Goal: Communication & Community: Answer question/provide support

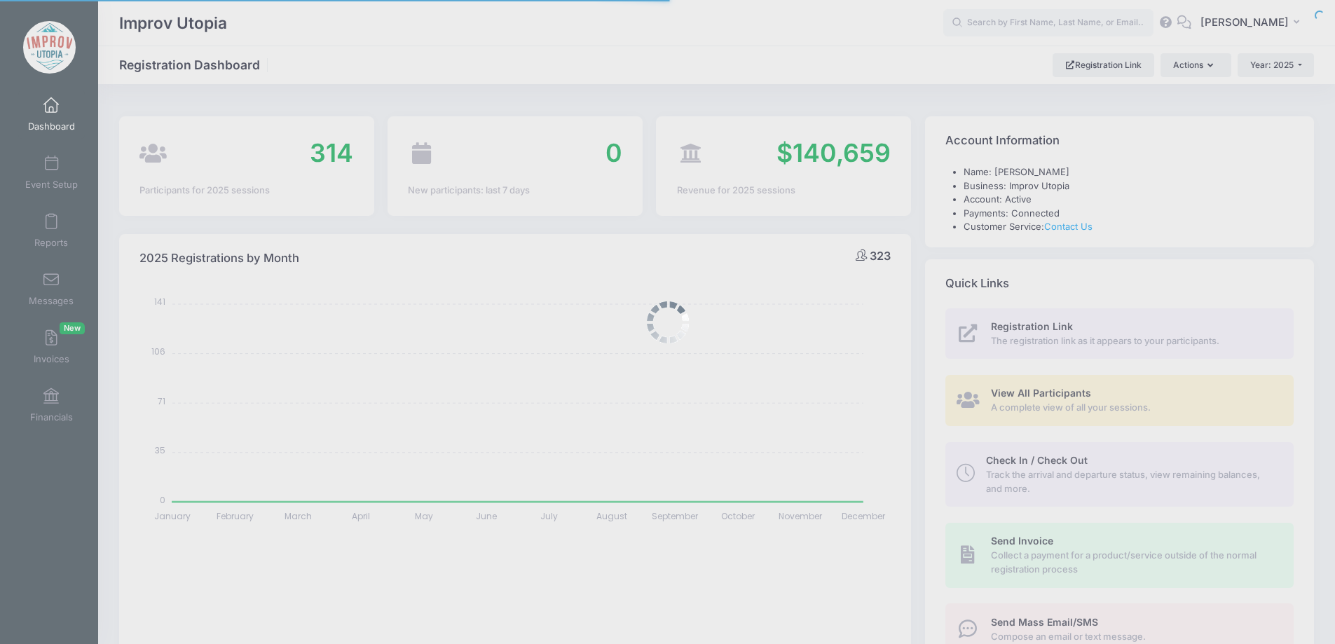
select select
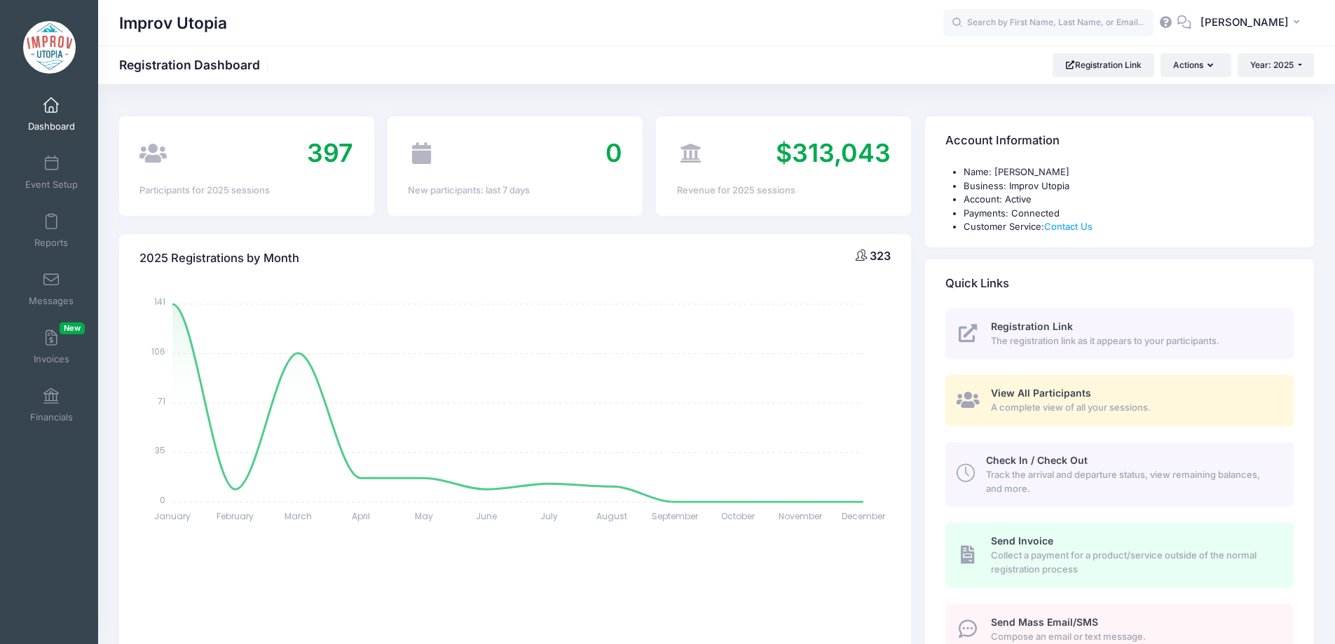
scroll to position [115, 0]
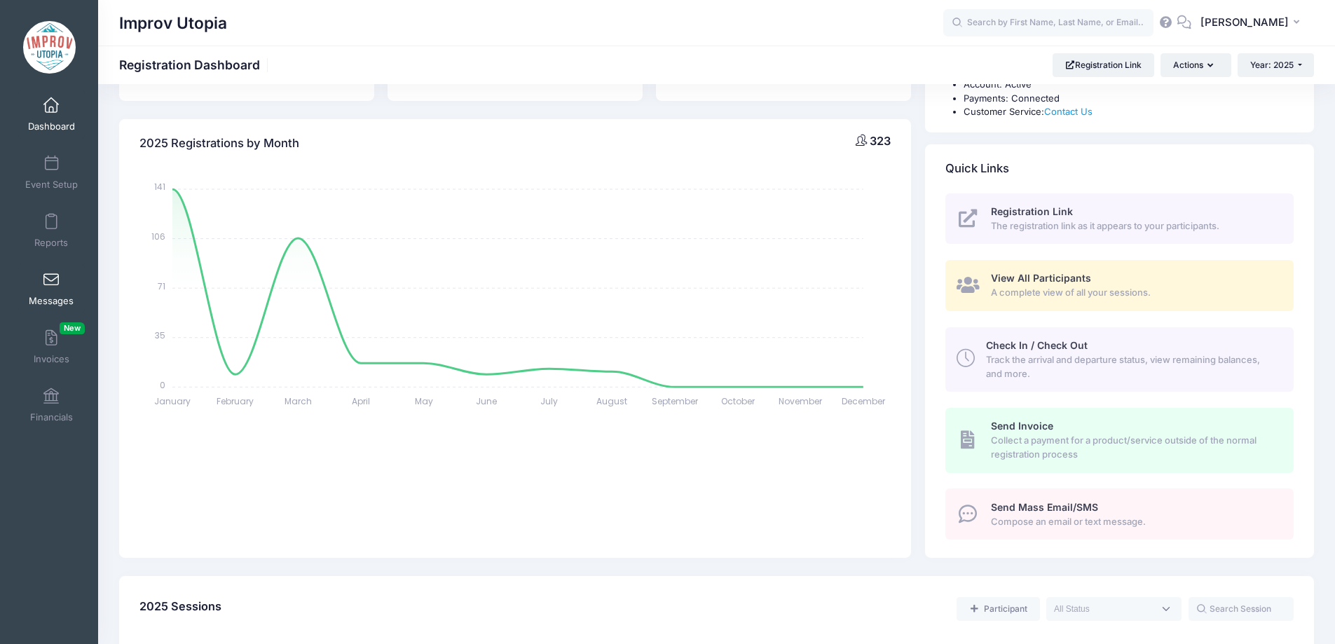
click at [51, 287] on span at bounding box center [51, 280] width 0 height 15
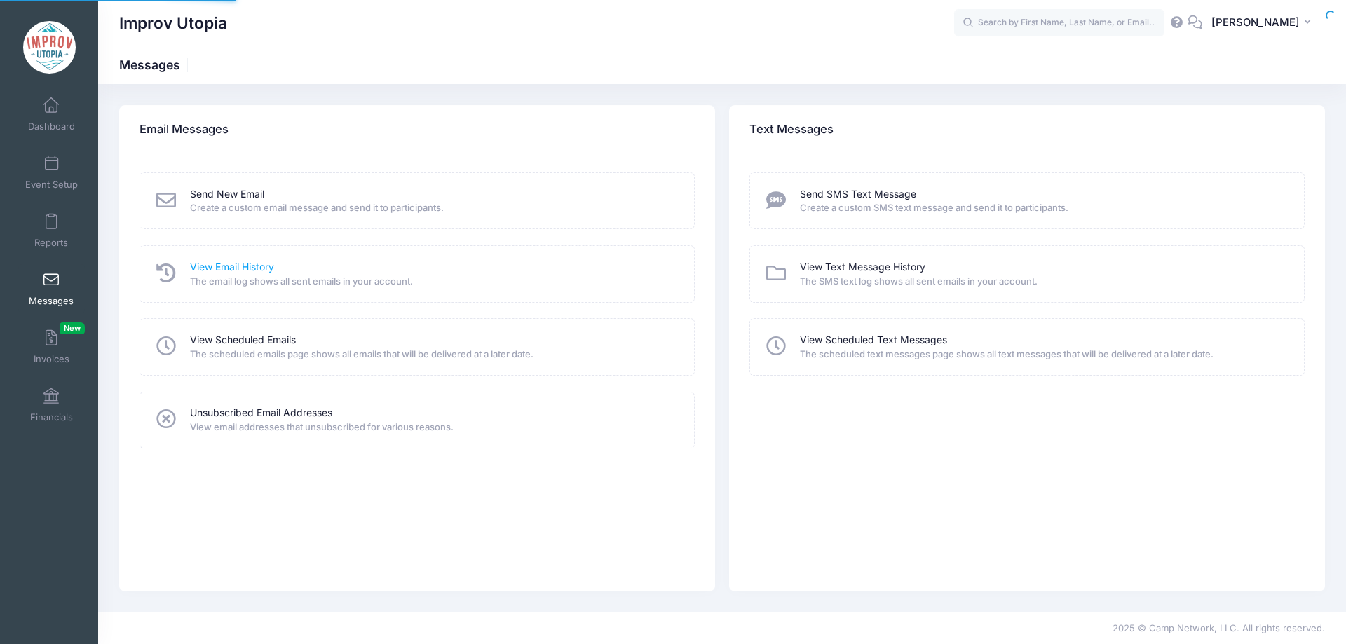
click at [261, 267] on link "View Email History" at bounding box center [232, 267] width 84 height 15
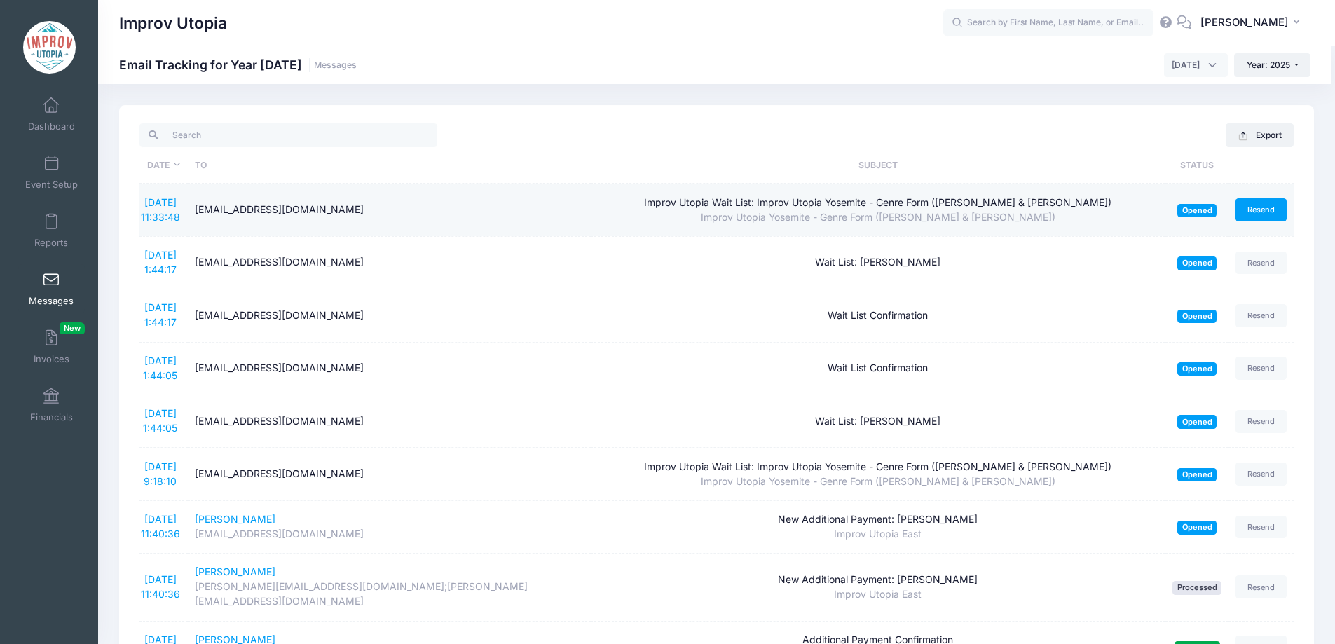
click at [1256, 210] on link "Resend" at bounding box center [1262, 209] width 52 height 23
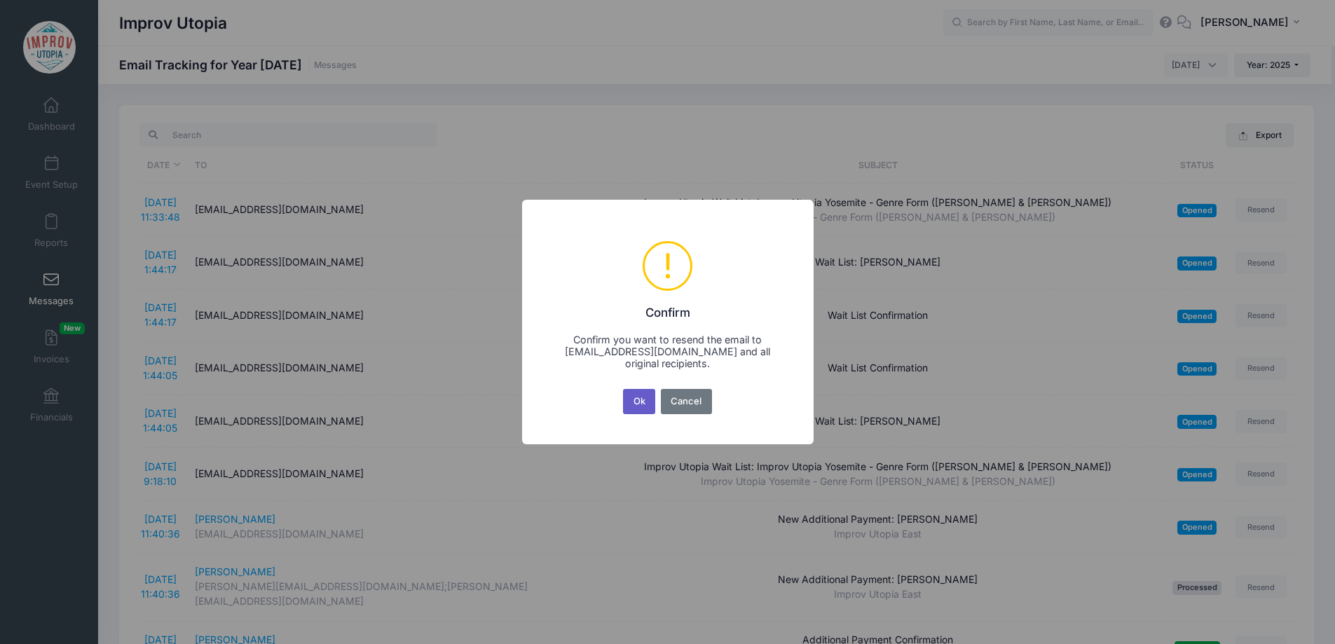
click at [630, 406] on button "Ok" at bounding box center [639, 401] width 32 height 25
